Goal: Task Accomplishment & Management: Manage account settings

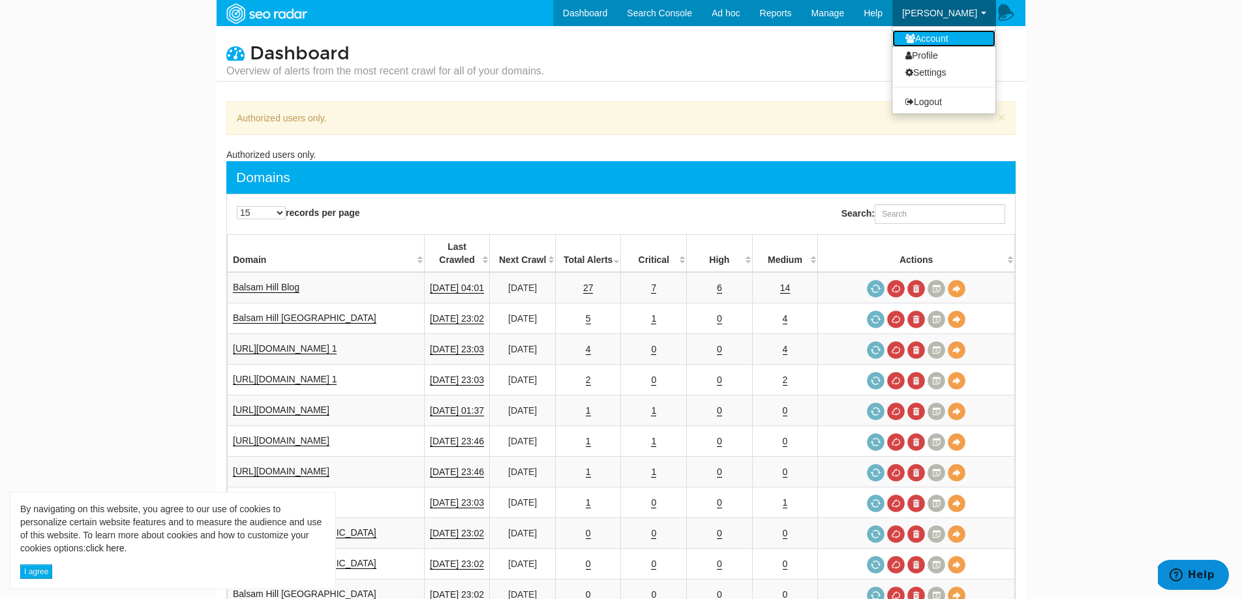
click at [938, 41] on link "Account" at bounding box center [943, 38] width 103 height 17
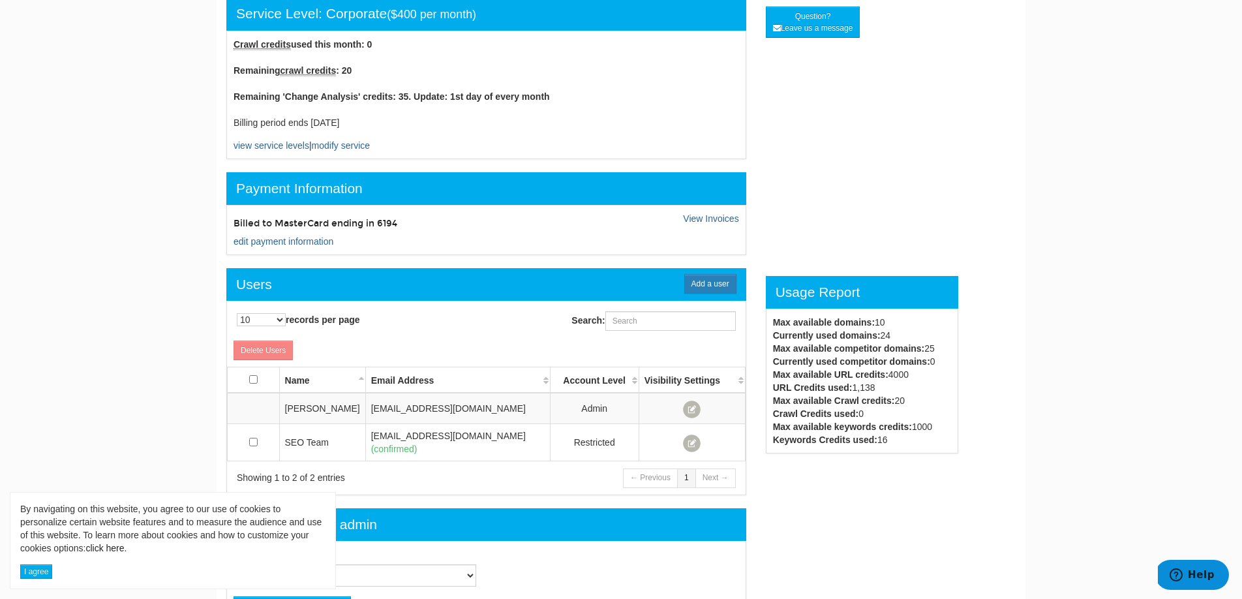
scroll to position [106, 0]
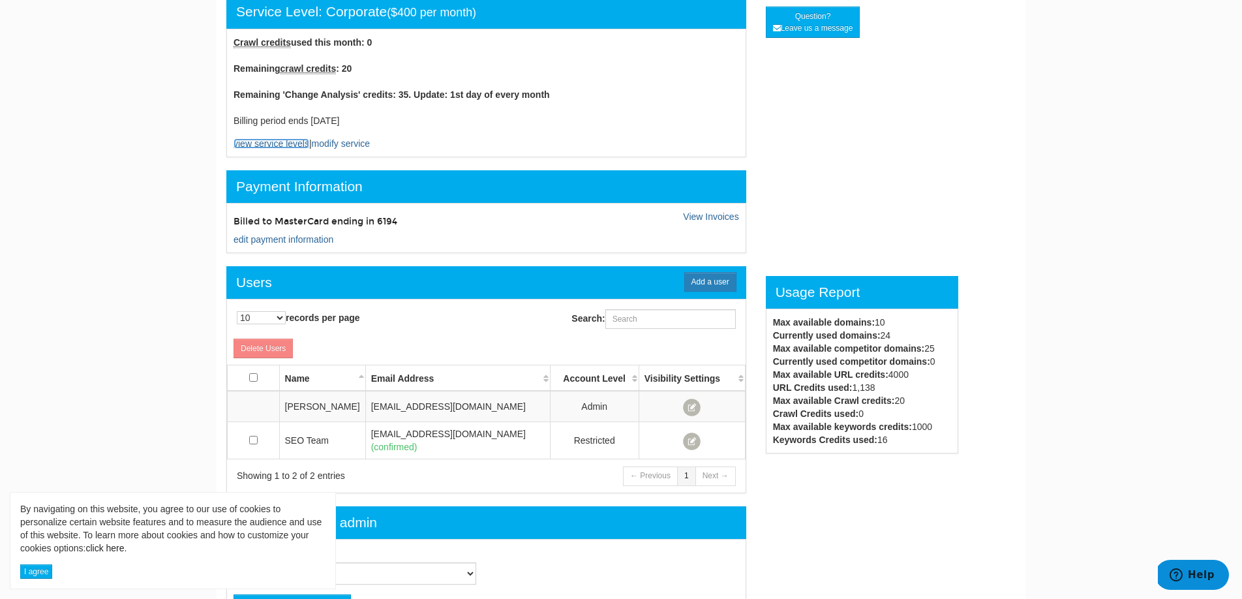
click at [277, 142] on link "view service levels" at bounding box center [271, 143] width 76 height 10
click at [352, 146] on link "modify service" at bounding box center [341, 143] width 58 height 10
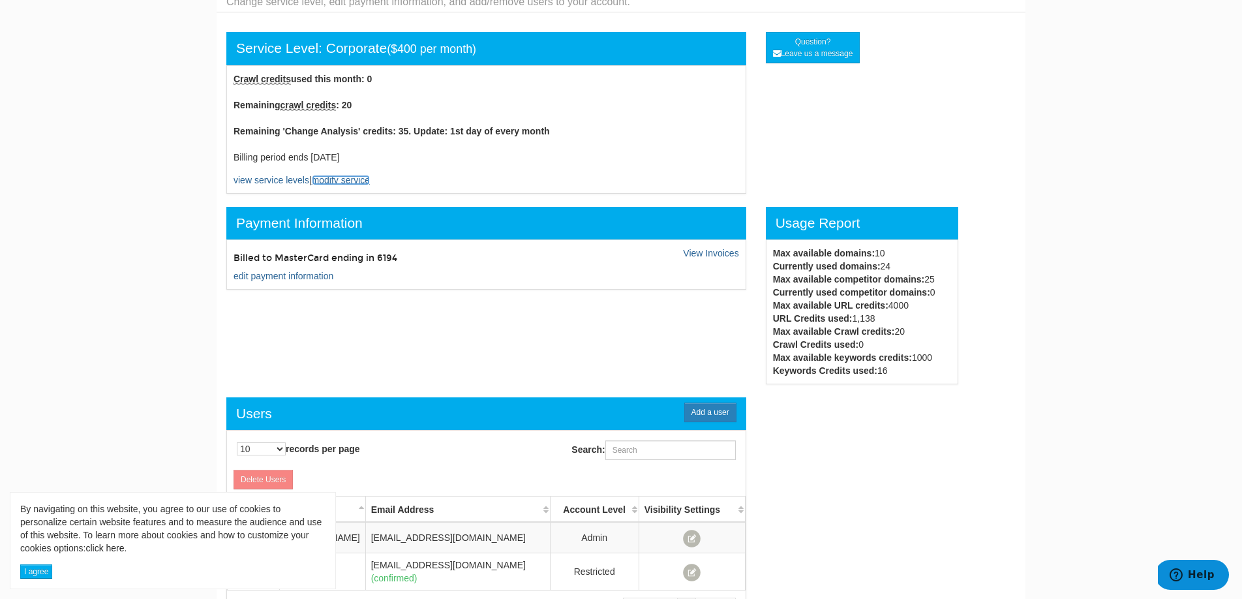
scroll to position [0, 0]
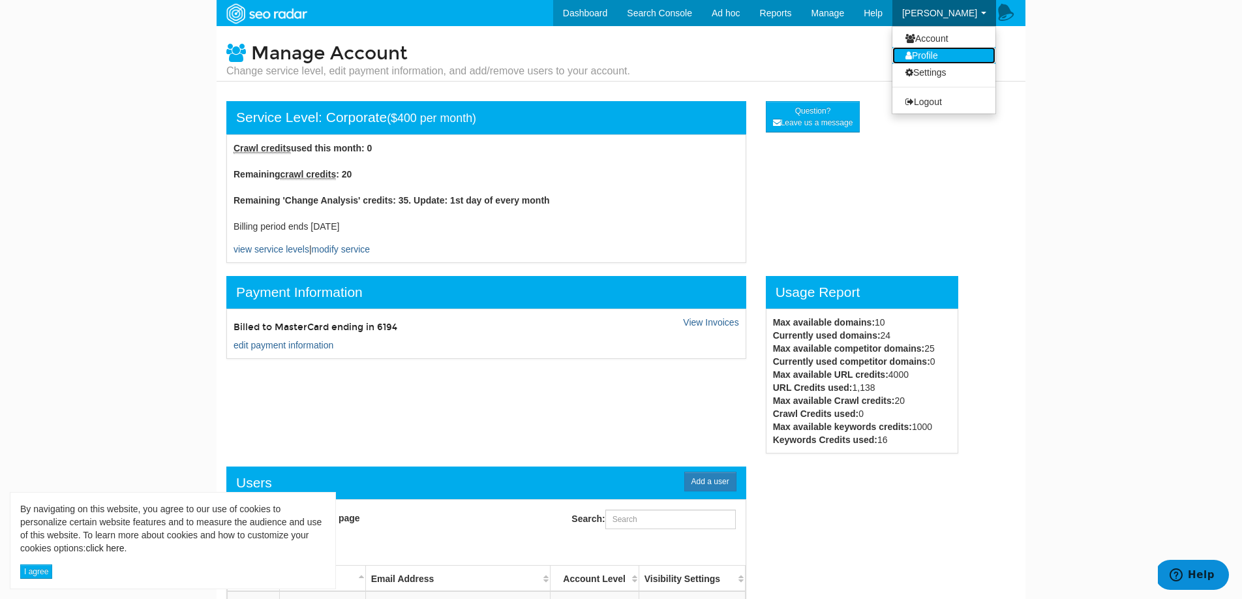
click at [931, 57] on link "Profile" at bounding box center [943, 55] width 103 height 17
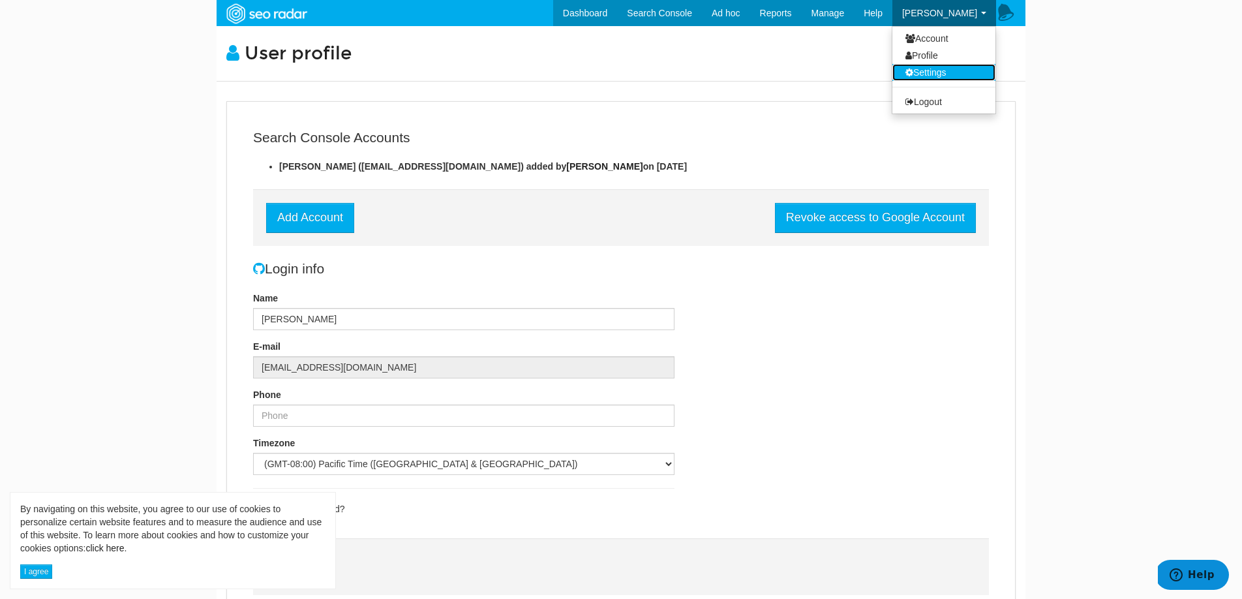
click at [931, 69] on link "Settings" at bounding box center [943, 72] width 103 height 17
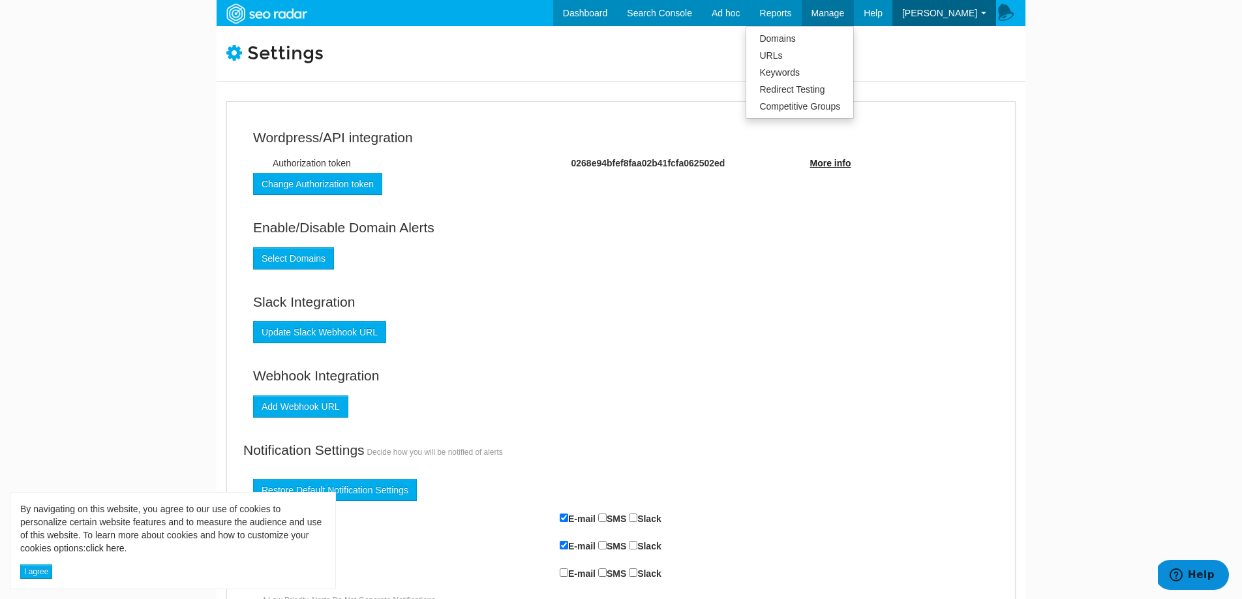
click at [845, 17] on span "Manage" at bounding box center [827, 13] width 33 height 10
click at [937, 40] on link "Account" at bounding box center [943, 38] width 103 height 17
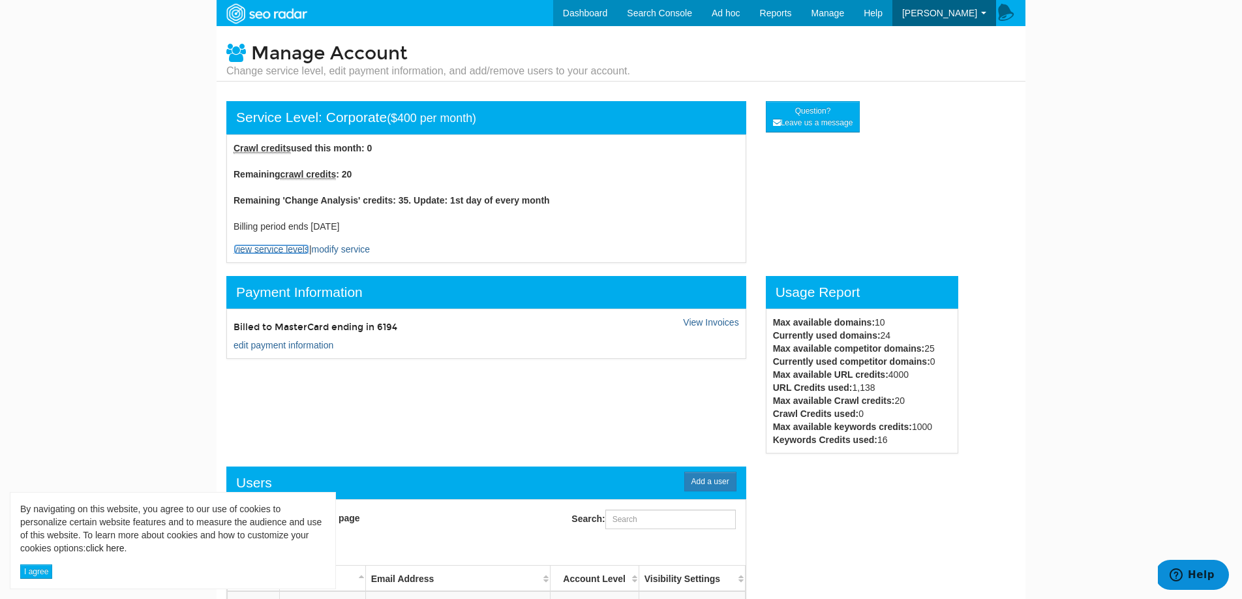
click at [292, 252] on link "view service levels" at bounding box center [271, 249] width 76 height 10
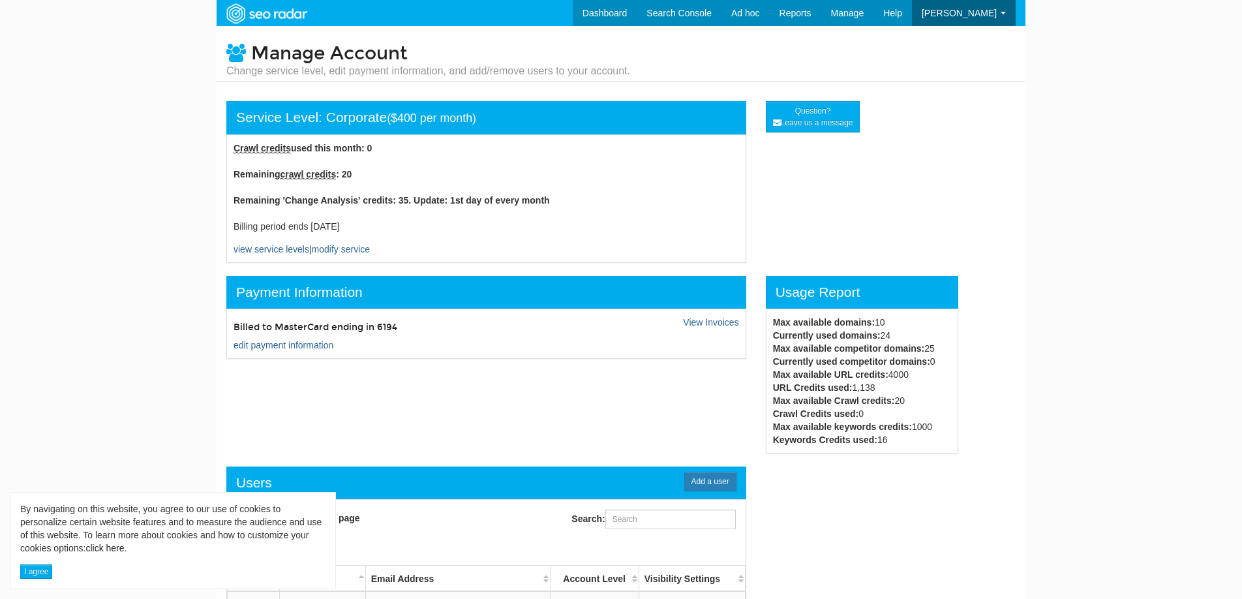
scroll to position [52, 0]
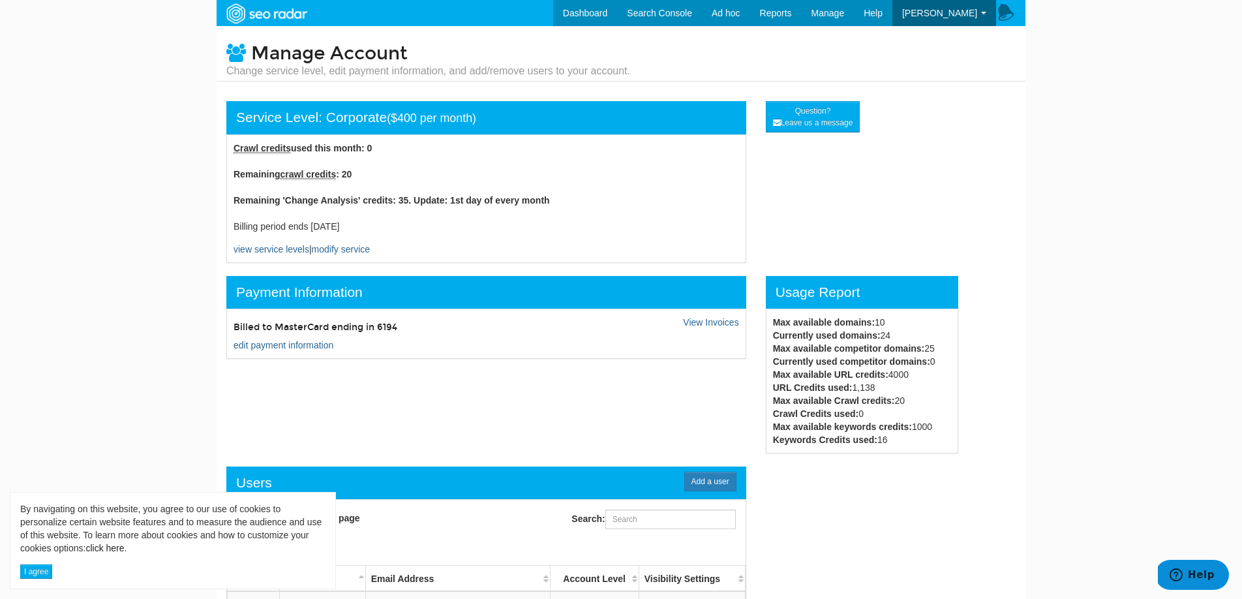
click at [363, 256] on div "Crawl credits used this month: 0 Remaining crawl credits : 20 Remaining 'Change…" at bounding box center [486, 198] width 520 height 128
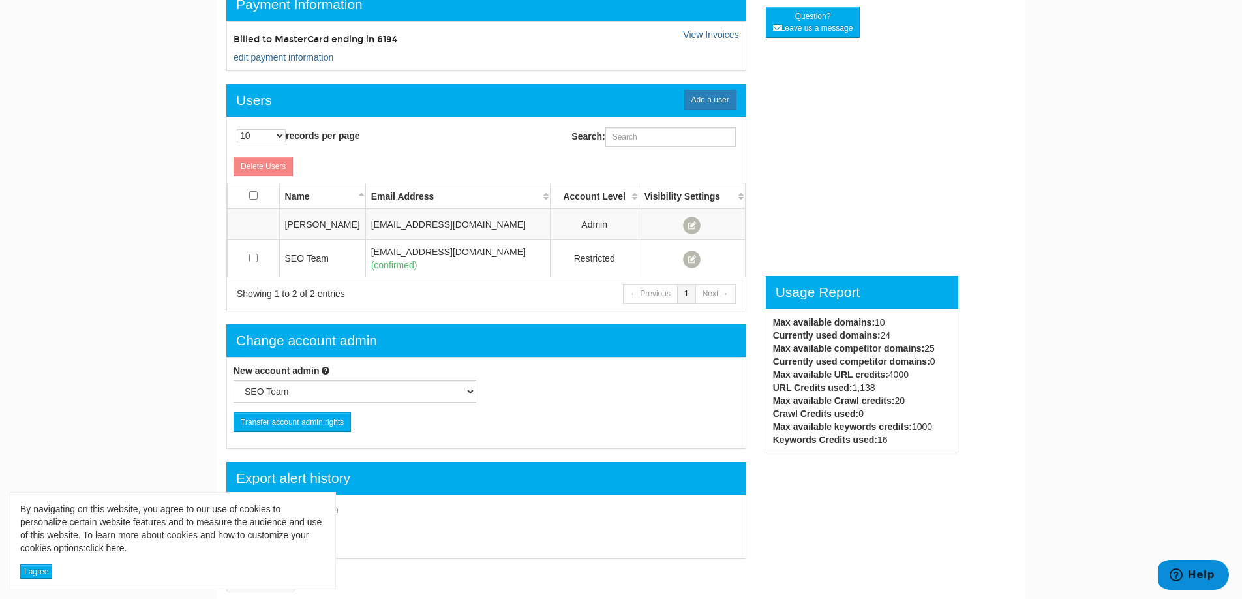
scroll to position [319, 0]
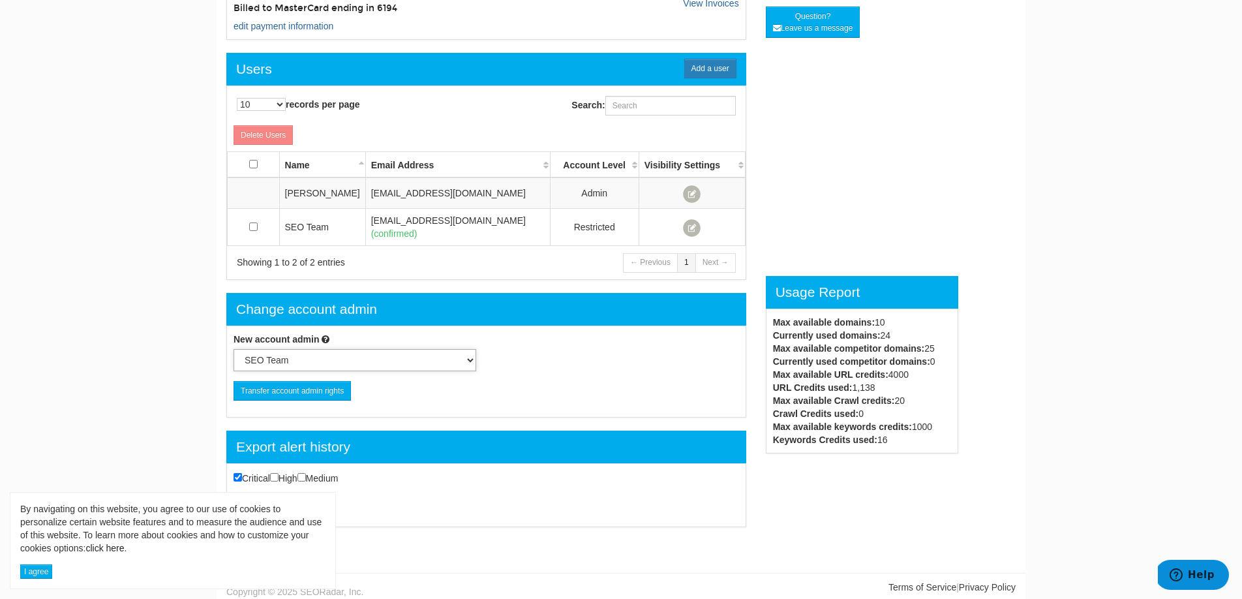
click at [417, 354] on select "SEO Team" at bounding box center [354, 360] width 243 height 22
